Goal: Information Seeking & Learning: Understand process/instructions

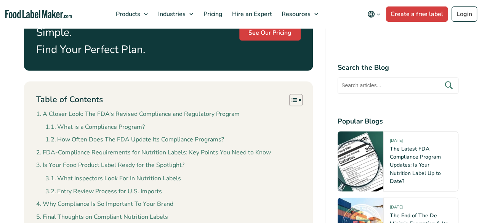
scroll to position [493, 0]
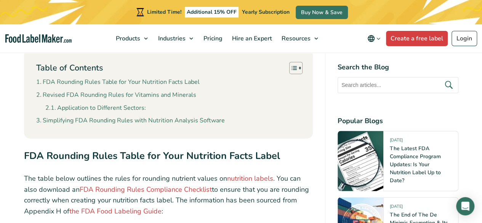
scroll to position [598, 0]
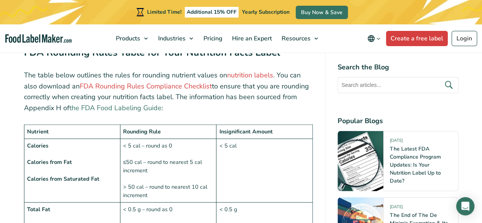
click at [144, 107] on link "the FDA Food Labeling Guide" at bounding box center [115, 107] width 92 height 9
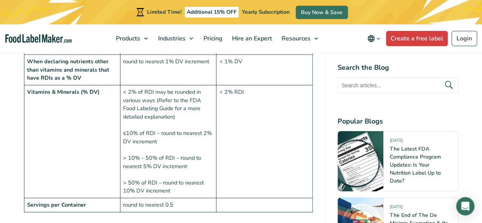
scroll to position [1131, 0]
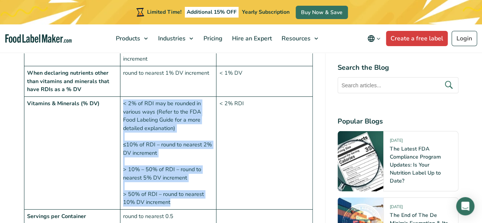
drag, startPoint x: 171, startPoint y: 190, endPoint x: 118, endPoint y: 92, distance: 111.1
click at [118, 96] on tr "Vitamins & Minerals (% DV) < 2% of RDI may be rounded in various ways (Refer to…" at bounding box center [168, 152] width 288 height 113
copy tr "< 2% of RDI may be rounded in various ways (Refer to the FDA Food Labeling Guid…"
click at [198, 124] on td "< 2% of RDI may be rounded in various ways (Refer to the FDA Food Labeling Guid…" at bounding box center [168, 152] width 96 height 113
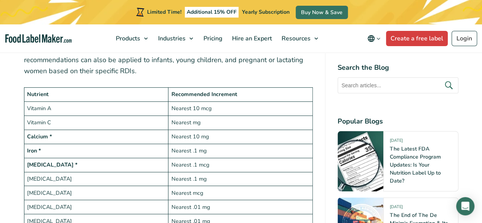
scroll to position [1488, 0]
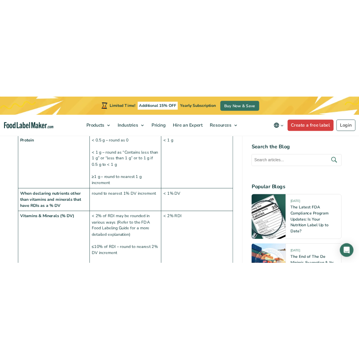
scroll to position [1028, 0]
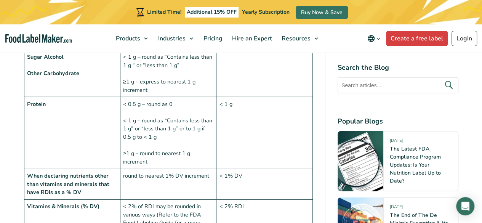
drag, startPoint x: 176, startPoint y: 129, endPoint x: 154, endPoint y: 129, distance: 21.7
click at [154, 129] on td "< 0.5 g – round as 0 < 1 g – round as “Contains less than 1 g” or “less than 1 …" at bounding box center [168, 133] width 96 height 72
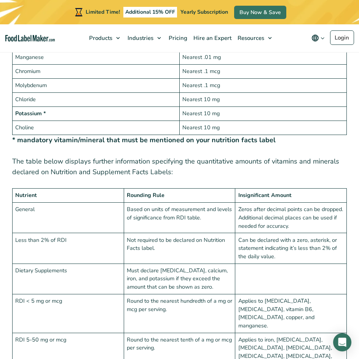
scroll to position [1599, 0]
